Goal: Find specific page/section: Find specific page/section

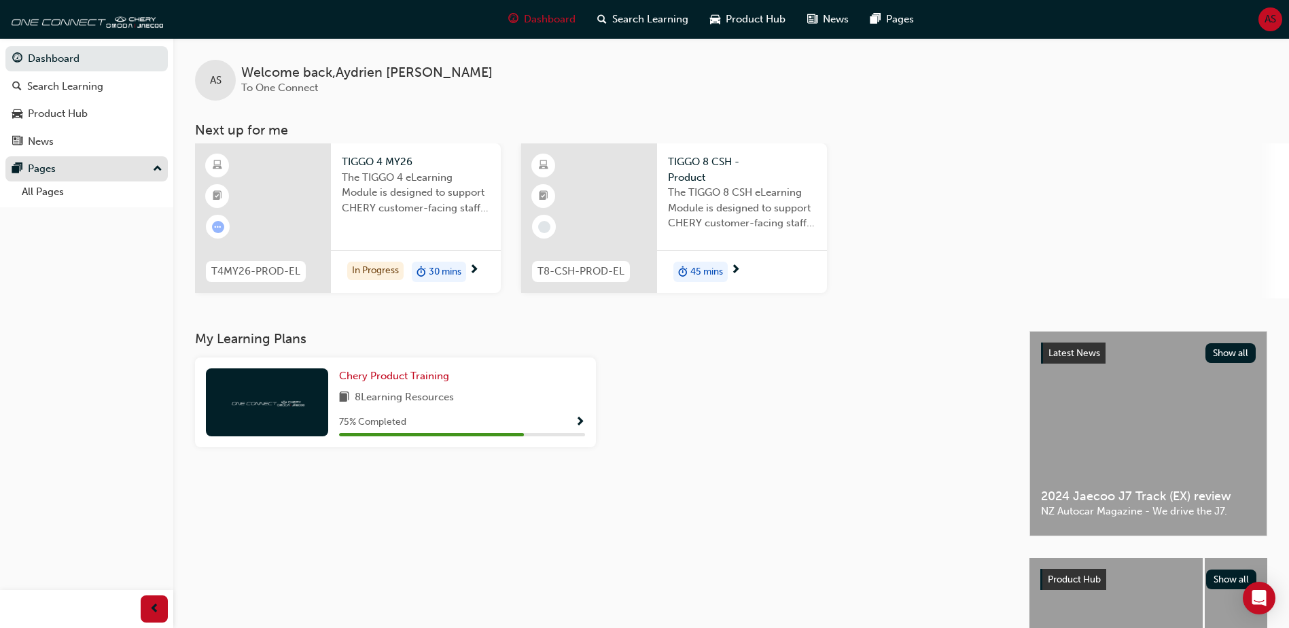
click at [73, 175] on div "Pages" at bounding box center [86, 168] width 149 height 17
click at [67, 174] on div "Pages" at bounding box center [86, 168] width 149 height 17
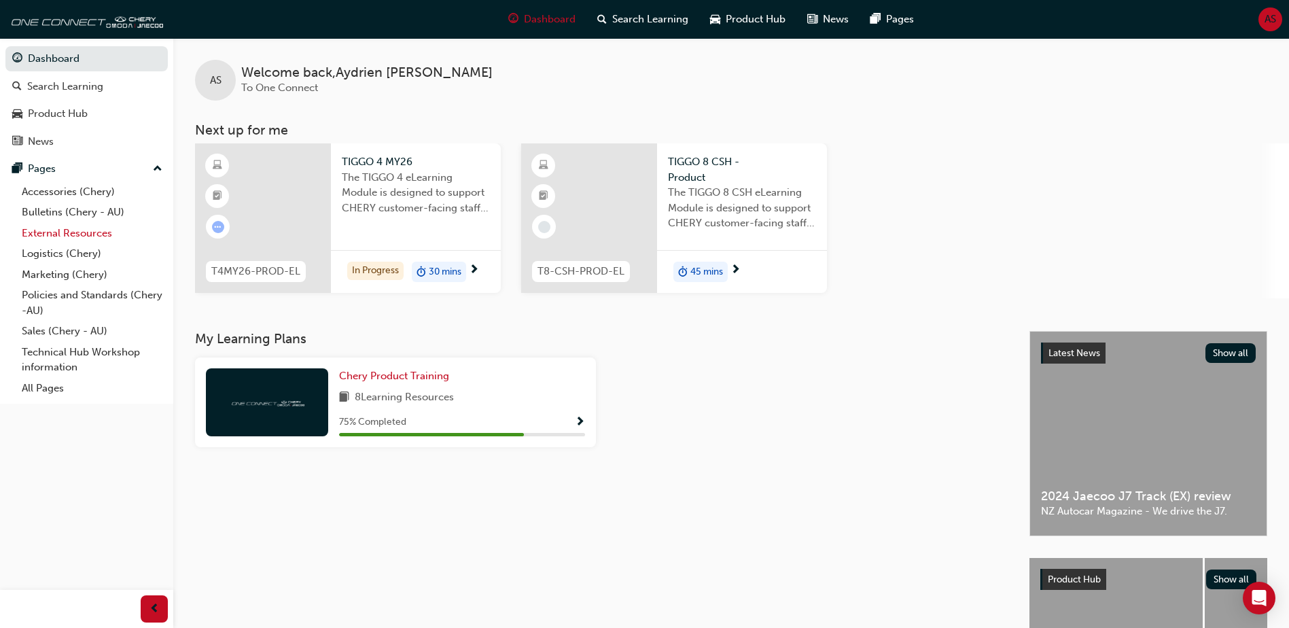
click at [70, 230] on link "External Resources" at bounding box center [92, 233] width 152 height 21
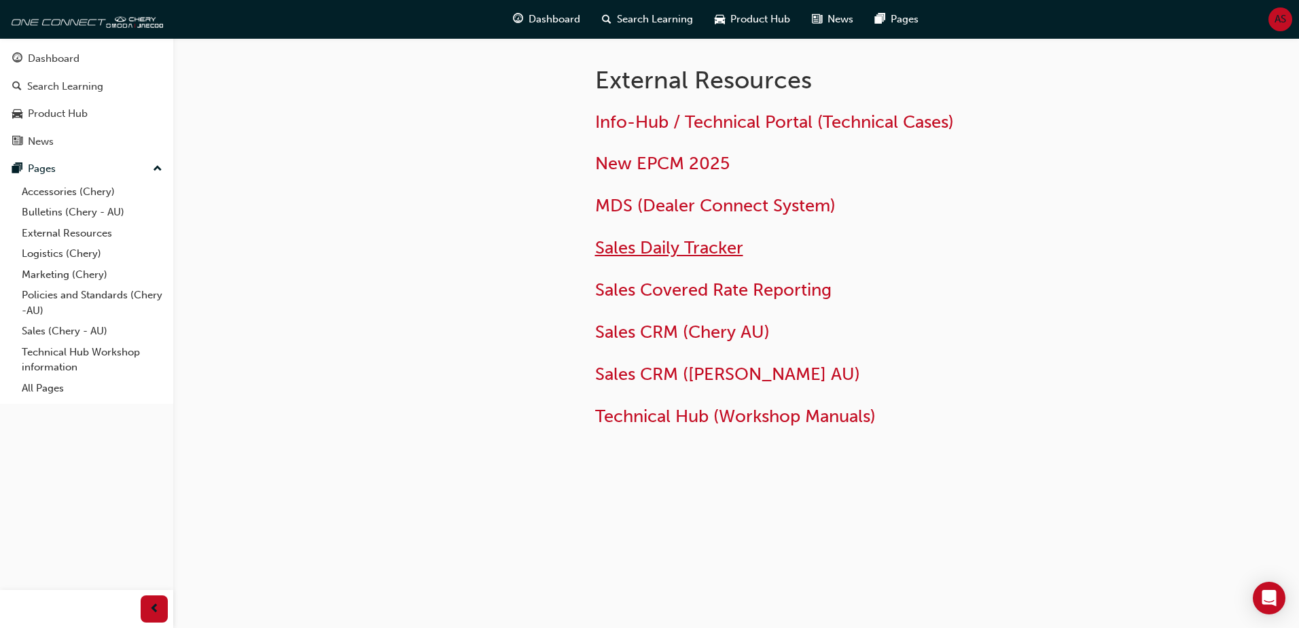
click at [703, 245] on span "Sales Daily Tracker" at bounding box center [669, 247] width 148 height 21
